Goal: Transaction & Acquisition: Purchase product/service

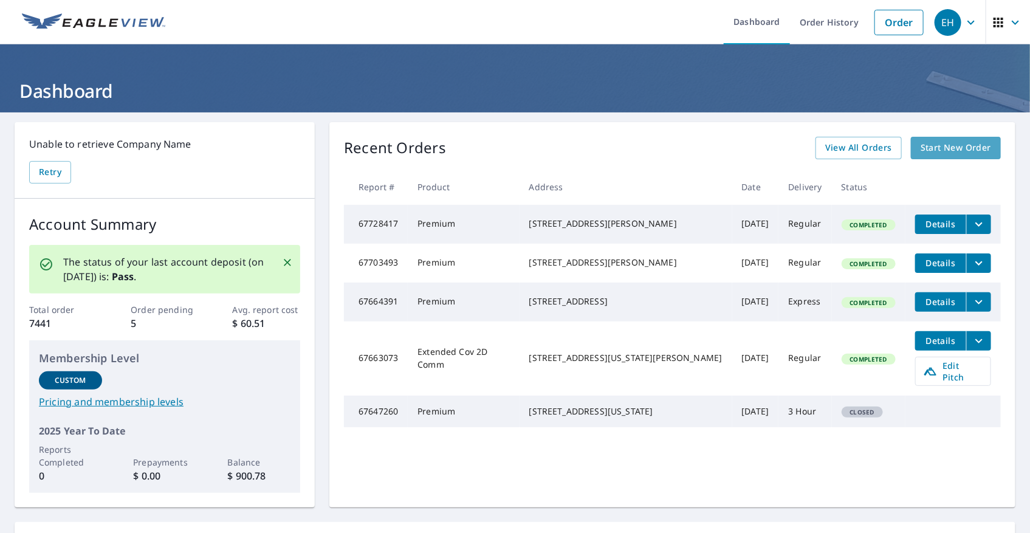
click at [973, 153] on span "Start New Order" at bounding box center [956, 147] width 71 height 15
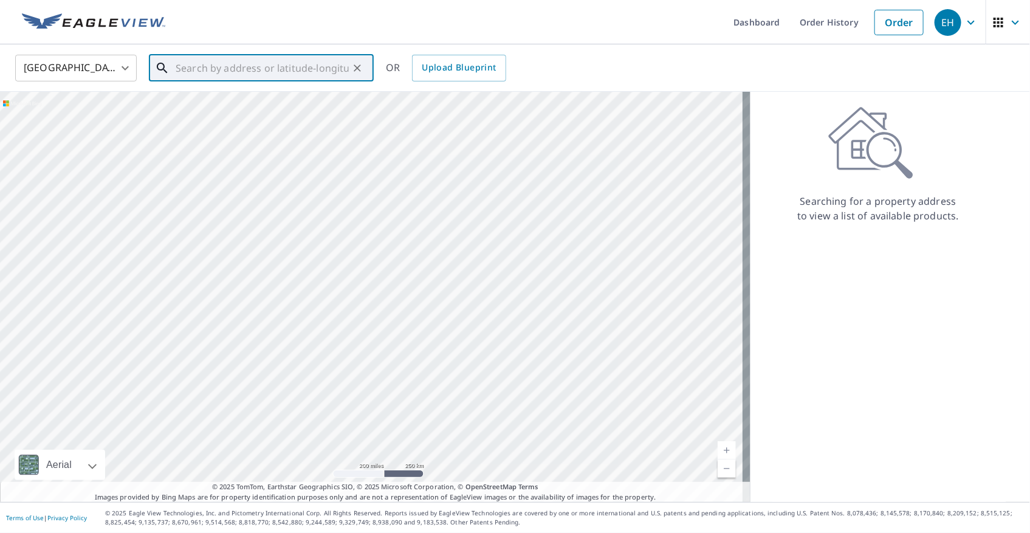
click at [215, 62] on input "text" at bounding box center [262, 68] width 173 height 34
click at [215, 101] on span "[STREET_ADDRESS]" at bounding box center [268, 103] width 191 height 15
type input "[STREET_ADDRESS][PERSON_NAME]"
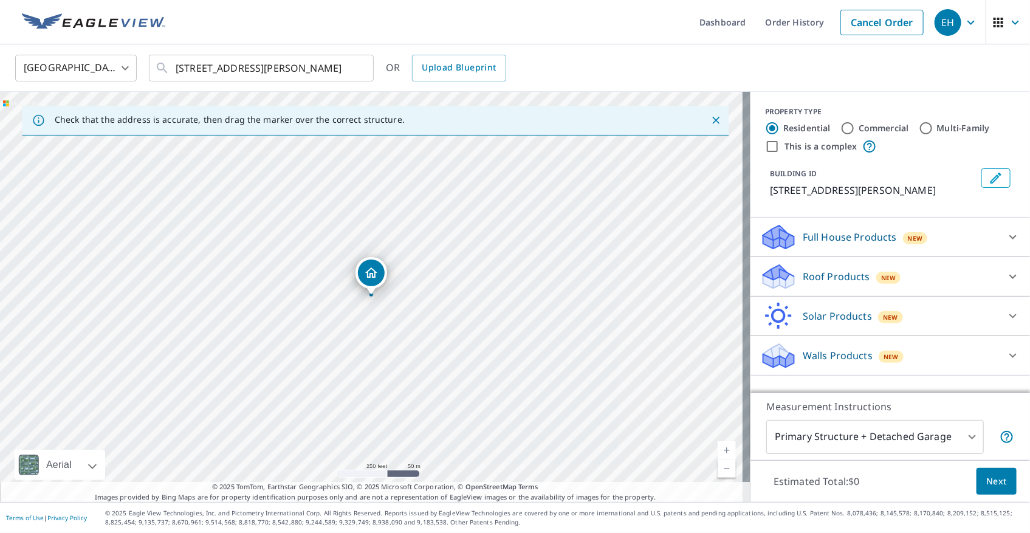
click at [863, 272] on div "Roof Products New" at bounding box center [880, 277] width 238 height 29
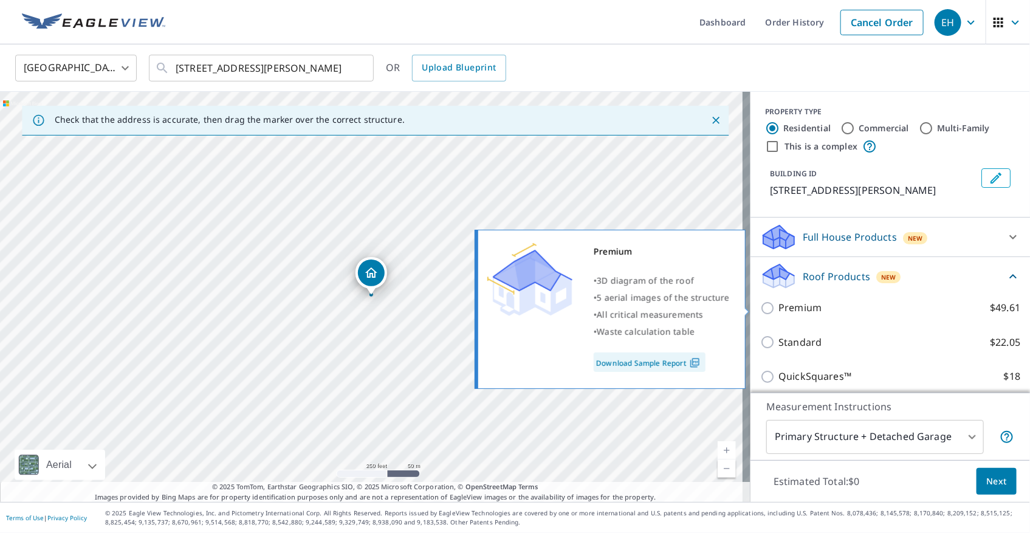
click at [833, 314] on label "Premium $49.61" at bounding box center [900, 307] width 242 height 15
click at [779, 314] on input "Premium $49.61" at bounding box center [770, 308] width 18 height 15
checkbox input "true"
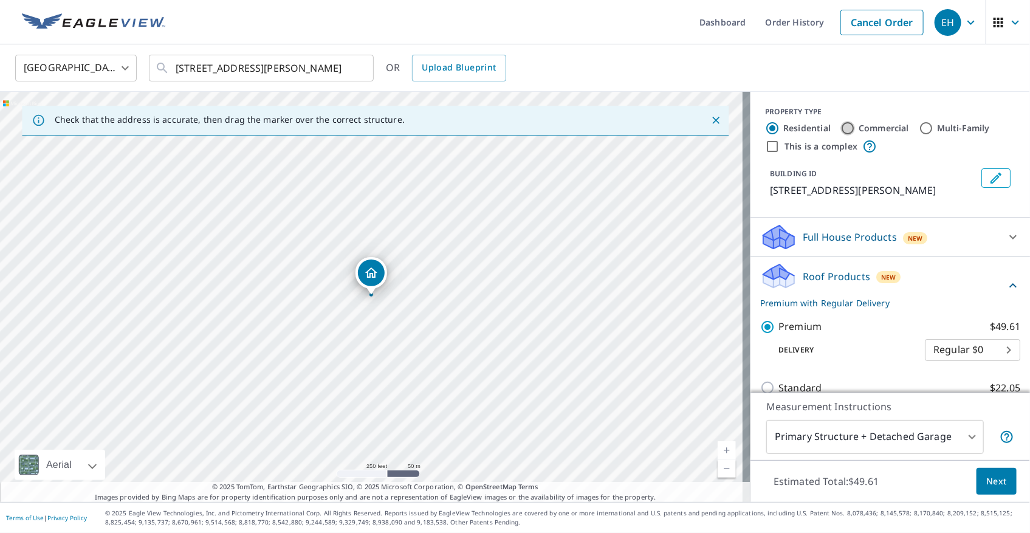
click at [841, 123] on input "Commercial" at bounding box center [848, 128] width 15 height 15
radio input "true"
type input "4"
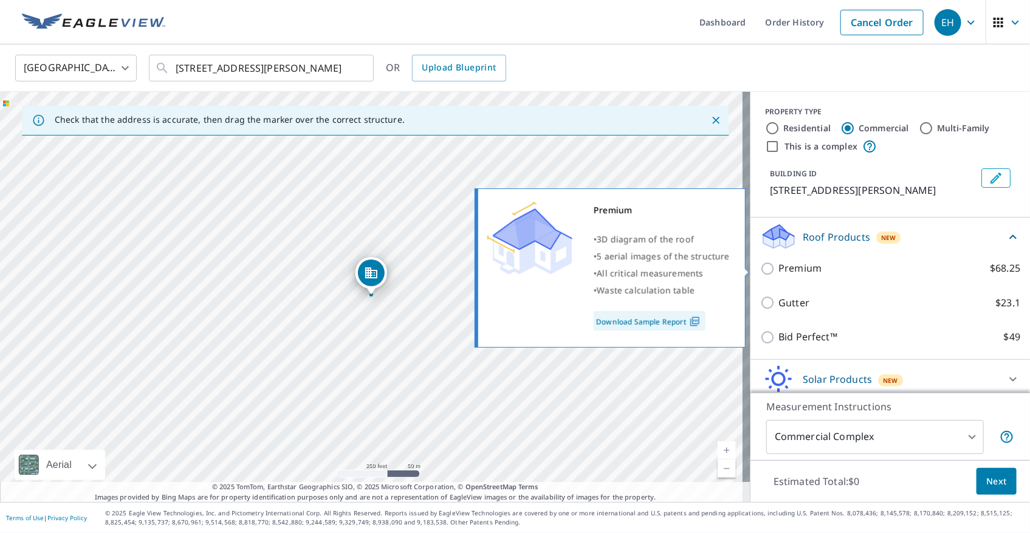
click at [790, 271] on p "Premium" at bounding box center [800, 268] width 43 height 15
click at [779, 271] on input "Premium $68.25" at bounding box center [770, 268] width 18 height 15
checkbox input "true"
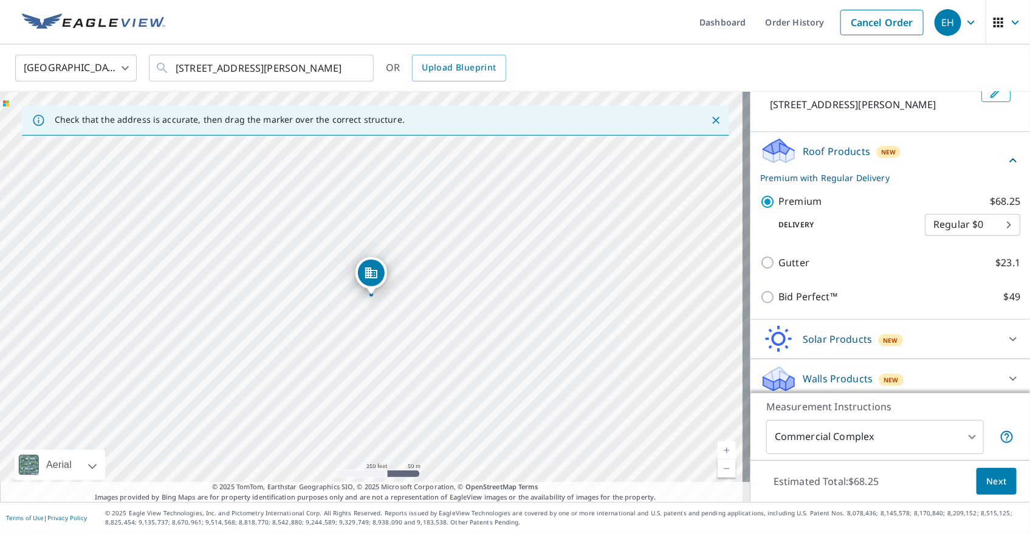
scroll to position [91, 0]
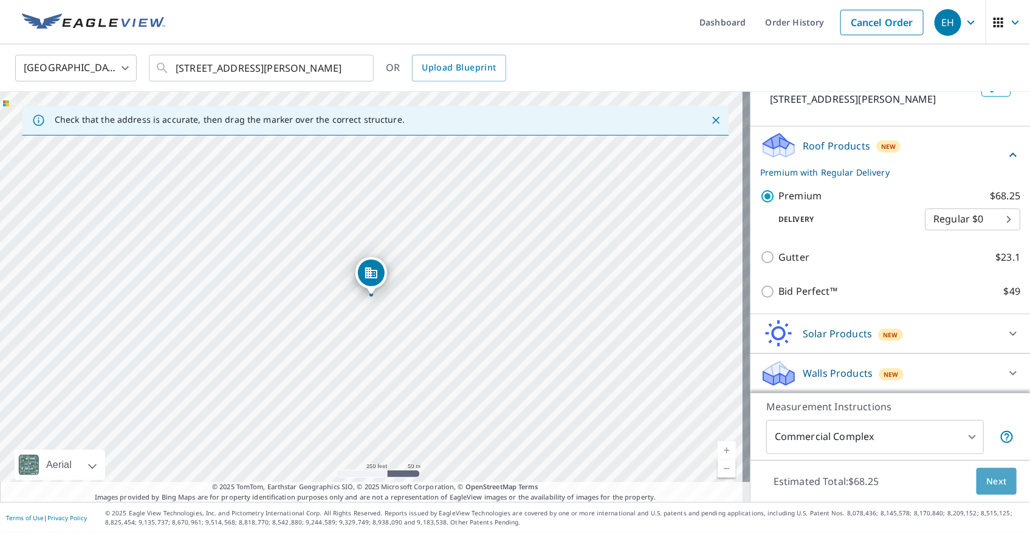
click at [998, 489] on button "Next" at bounding box center [997, 481] width 40 height 27
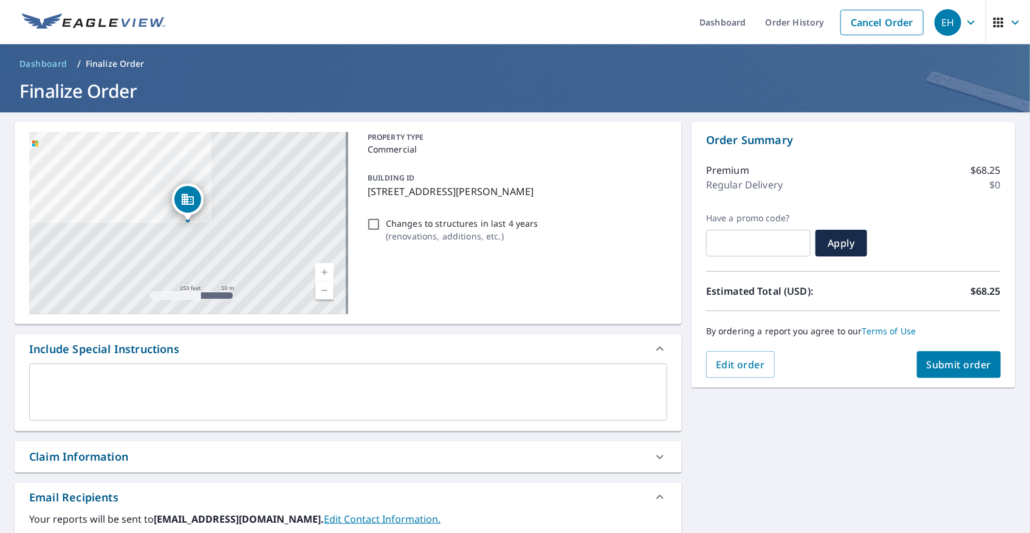
scroll to position [251, 0]
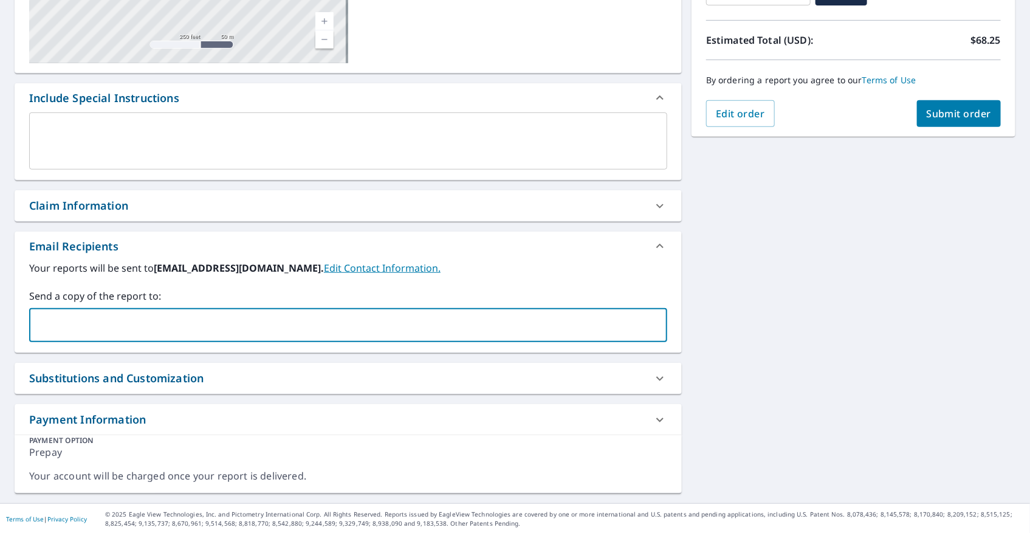
click at [145, 328] on input "text" at bounding box center [339, 325] width 609 height 23
type input "[EMAIL_ADDRESS][DOMAIN_NAME]"
checkbox input "true"
type input "b"
type input "[EMAIL_ADDRESS][DOMAIN_NAME]"
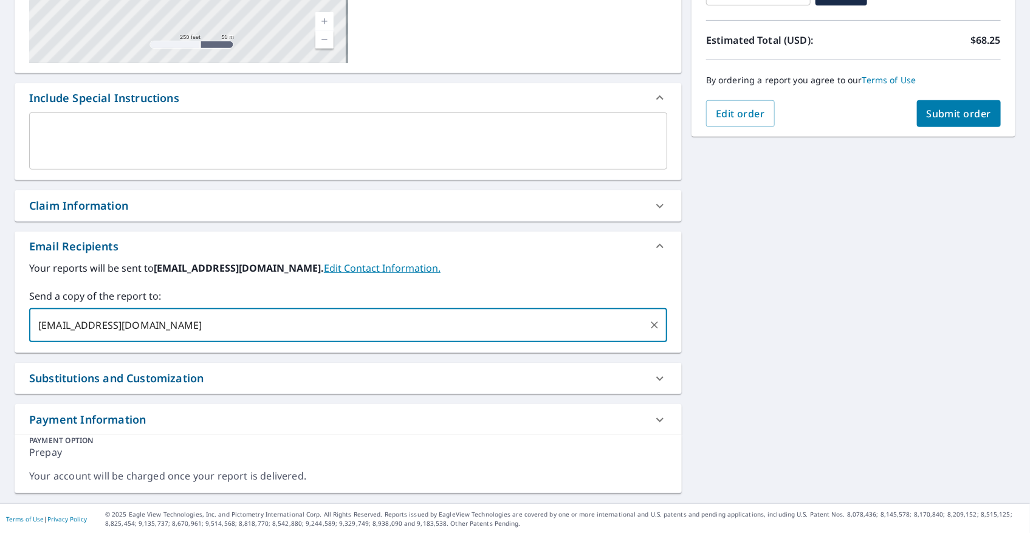
checkbox input "true"
type input "[PERSON_NAME][EMAIL_ADDRESS][DOMAIN_NAME]"
checkbox input "true"
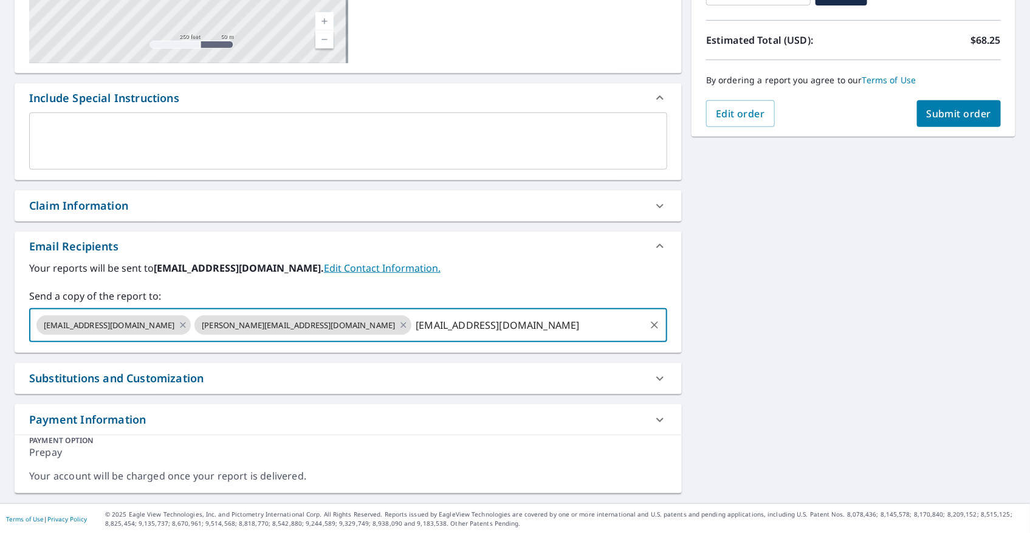
type input "[EMAIL_ADDRESS][DOMAIN_NAME]"
click at [942, 111] on span "Submit order" at bounding box center [959, 113] width 65 height 13
checkbox input "true"
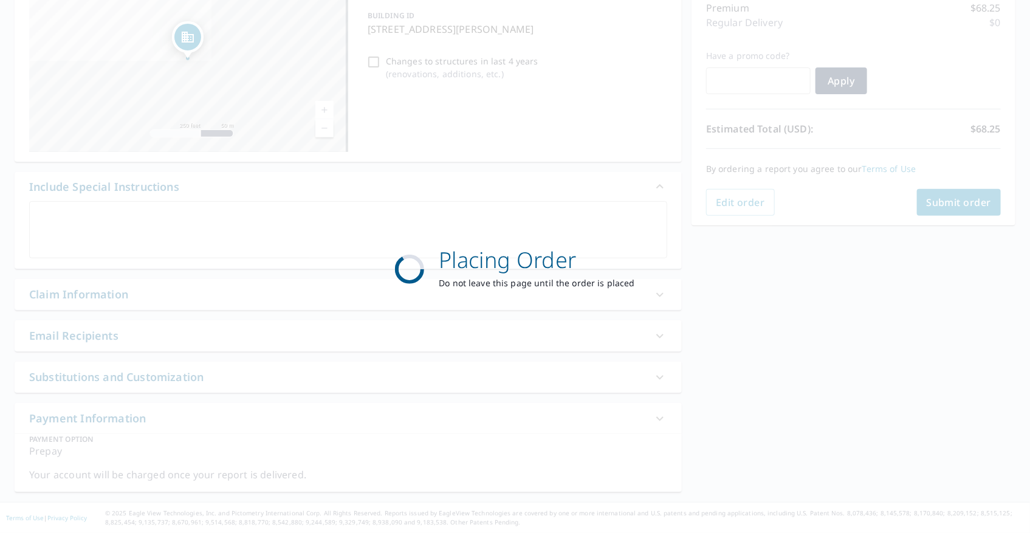
scroll to position [161, 0]
